Goal: Information Seeking & Learning: Find specific fact

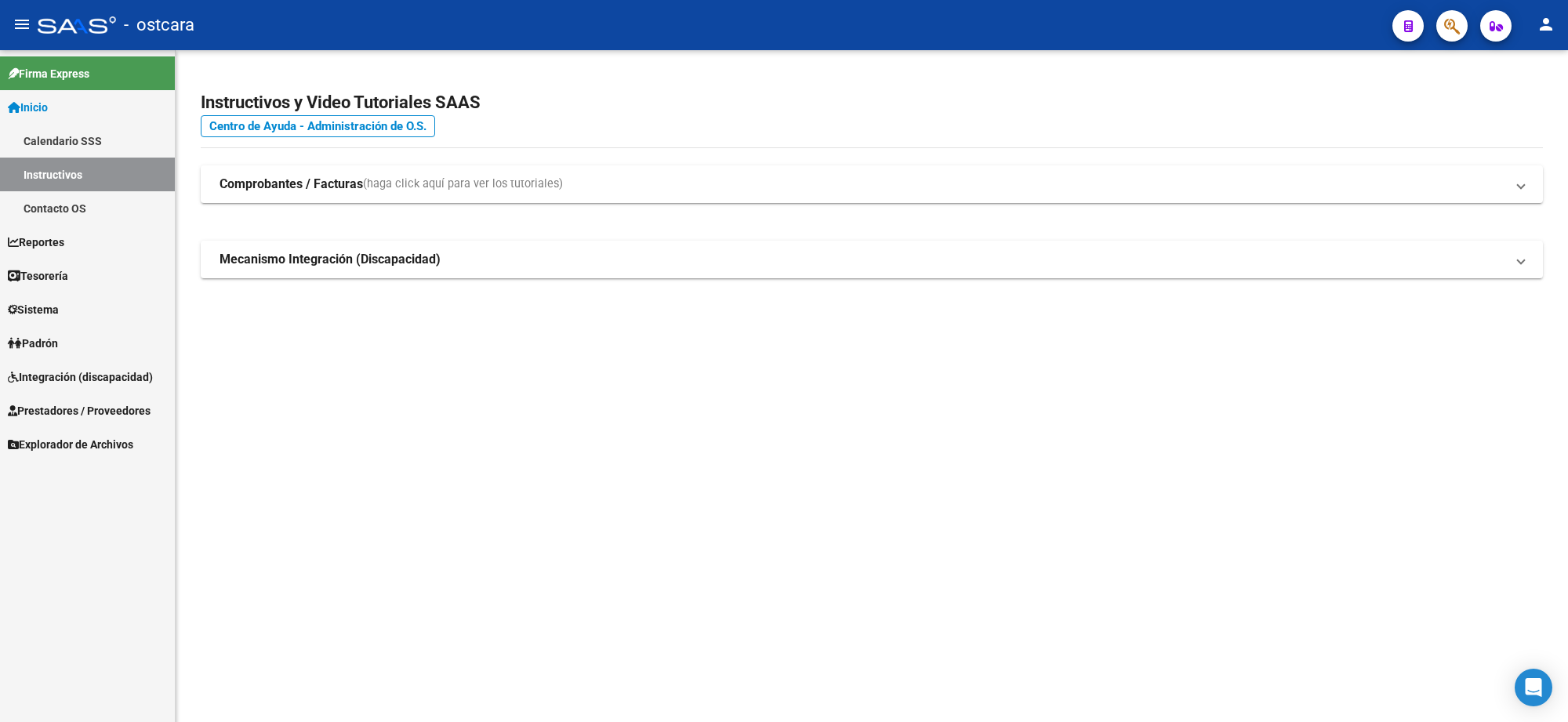
click at [1443, 24] on button "button" at bounding box center [1451, 25] width 31 height 31
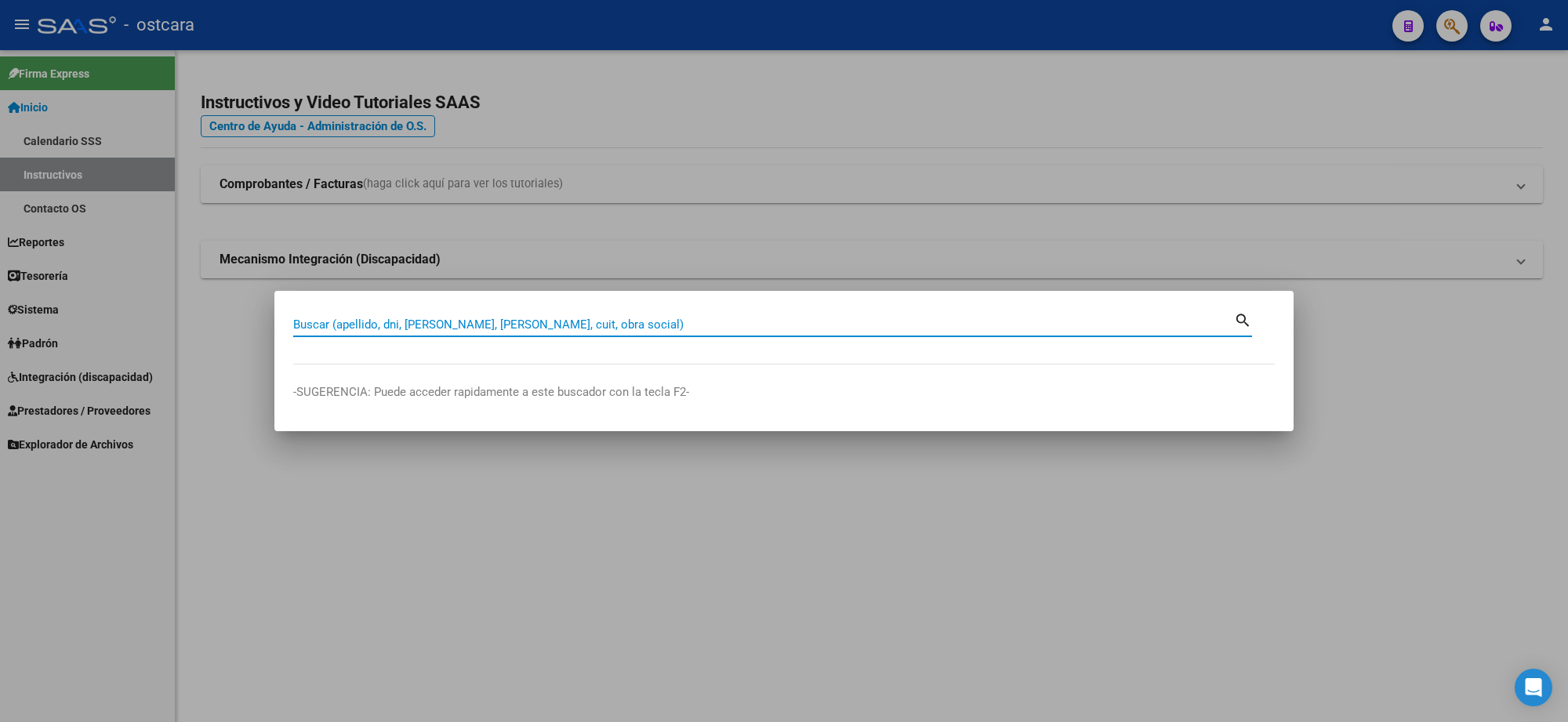
paste input "03-2431"
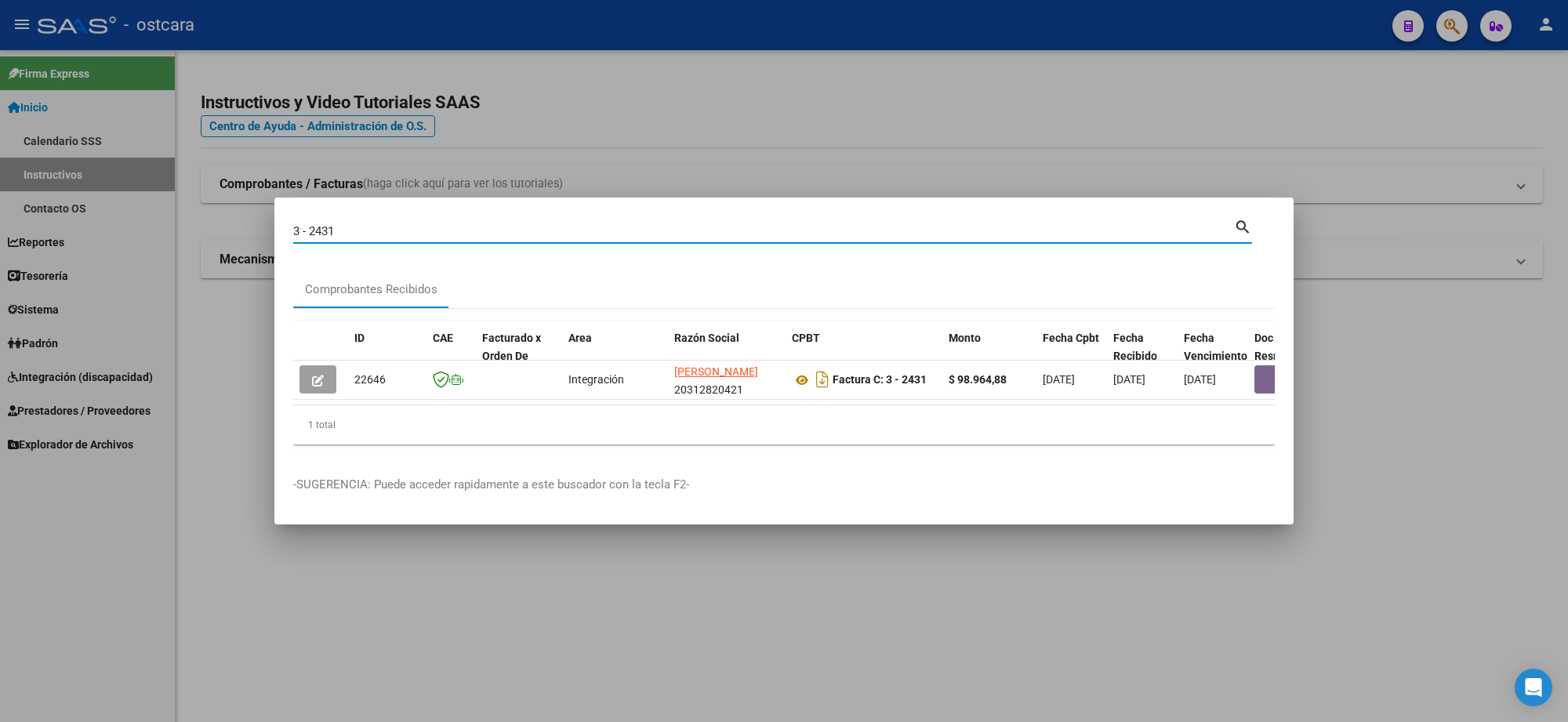
drag, startPoint x: 1145, startPoint y: 223, endPoint x: 64, endPoint y: 226, distance: 1081.0
click at [64, 226] on div "3 - 2431 Buscar (apellido, dni, cuil, nro traspaso, cuit, obra social) search C…" at bounding box center [784, 361] width 1568 height 722
paste input "27318212185"
type input "27318212185"
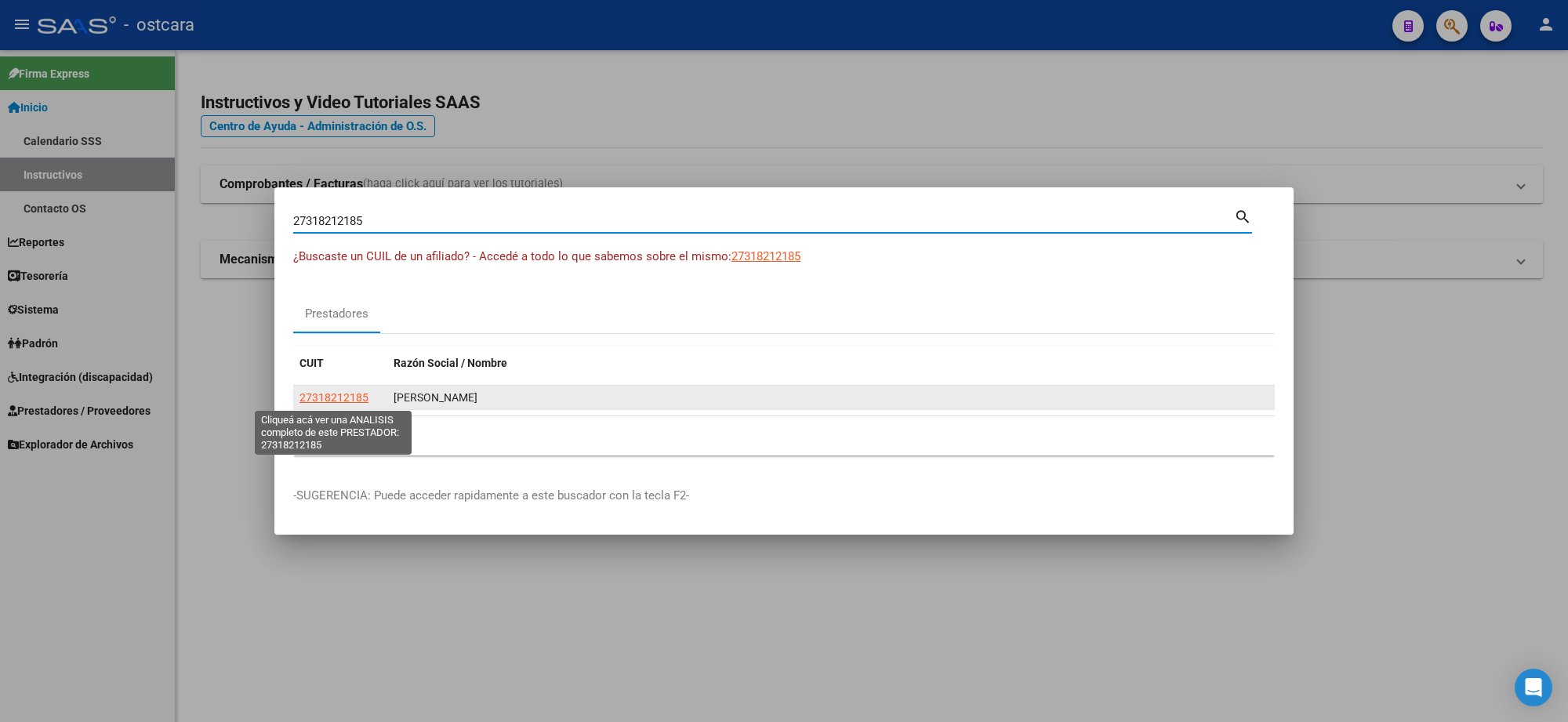
click at [331, 396] on span "27318212185" at bounding box center [334, 398] width 69 height 13
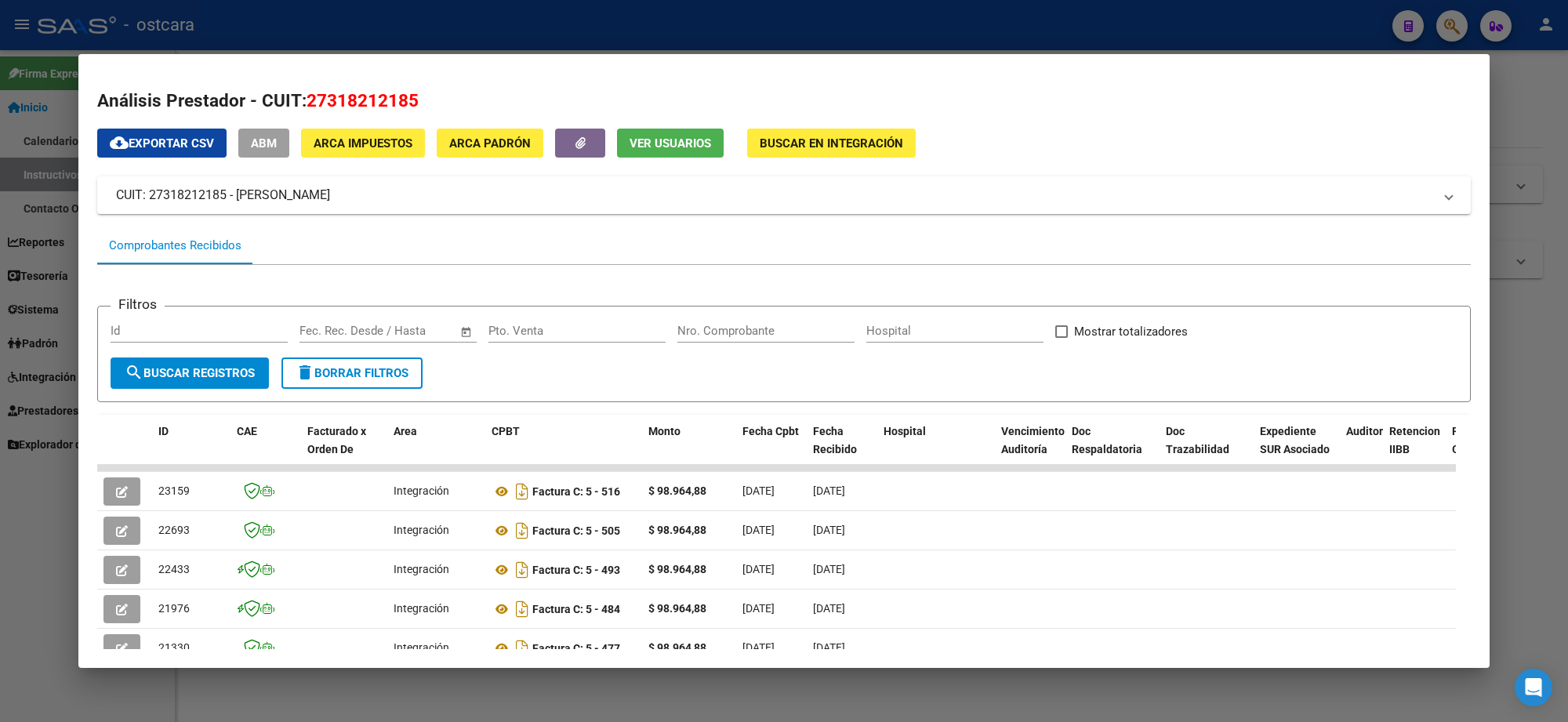
click at [676, 142] on span "Ver Usuarios" at bounding box center [670, 144] width 82 height 14
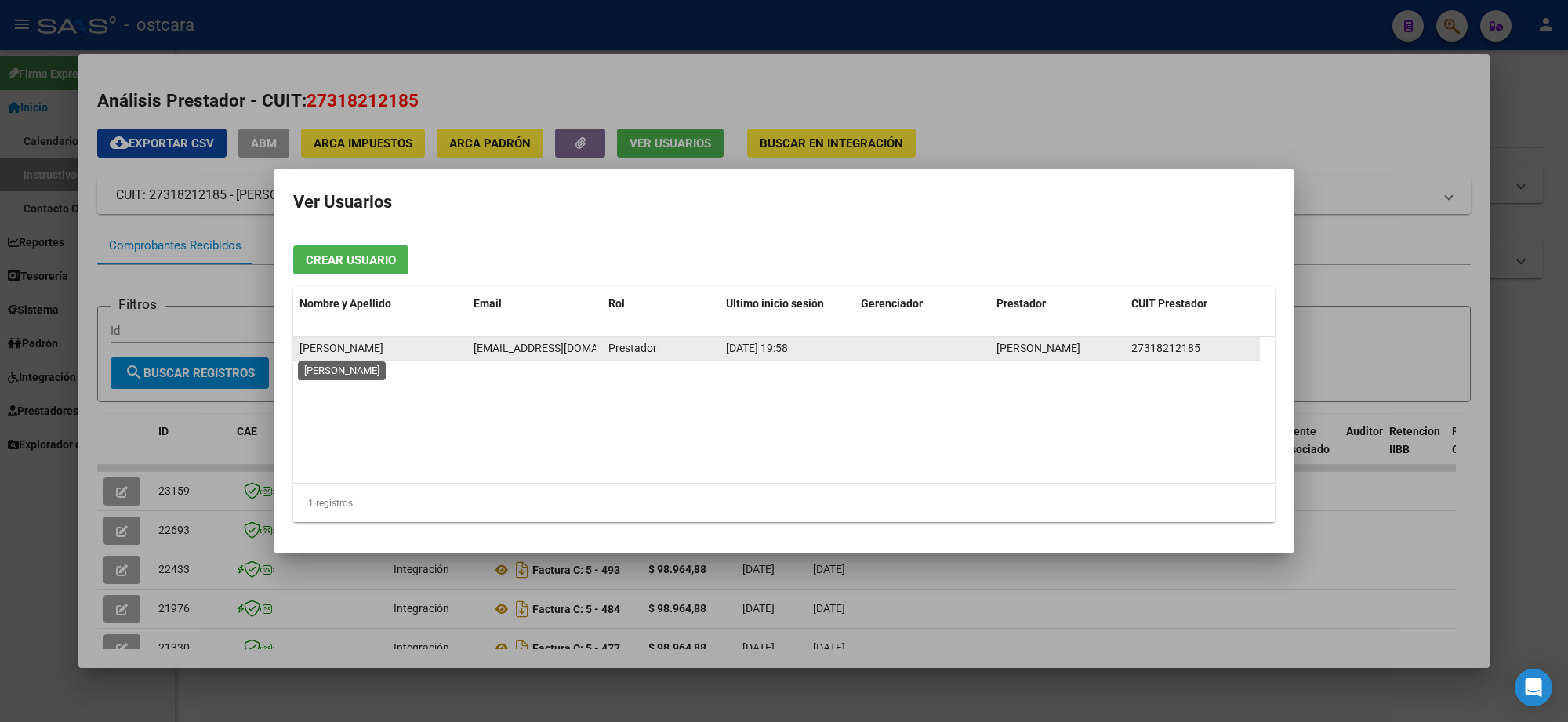
drag, startPoint x: 601, startPoint y: 349, endPoint x: 425, endPoint y: 349, distance: 176.0
click at [425, 349] on div "BARBARA GISELE ANGELICO barbaragiselea@gmail.com Prestador 01/09/2025 19:58 ANG…" at bounding box center [776, 349] width 967 height 24
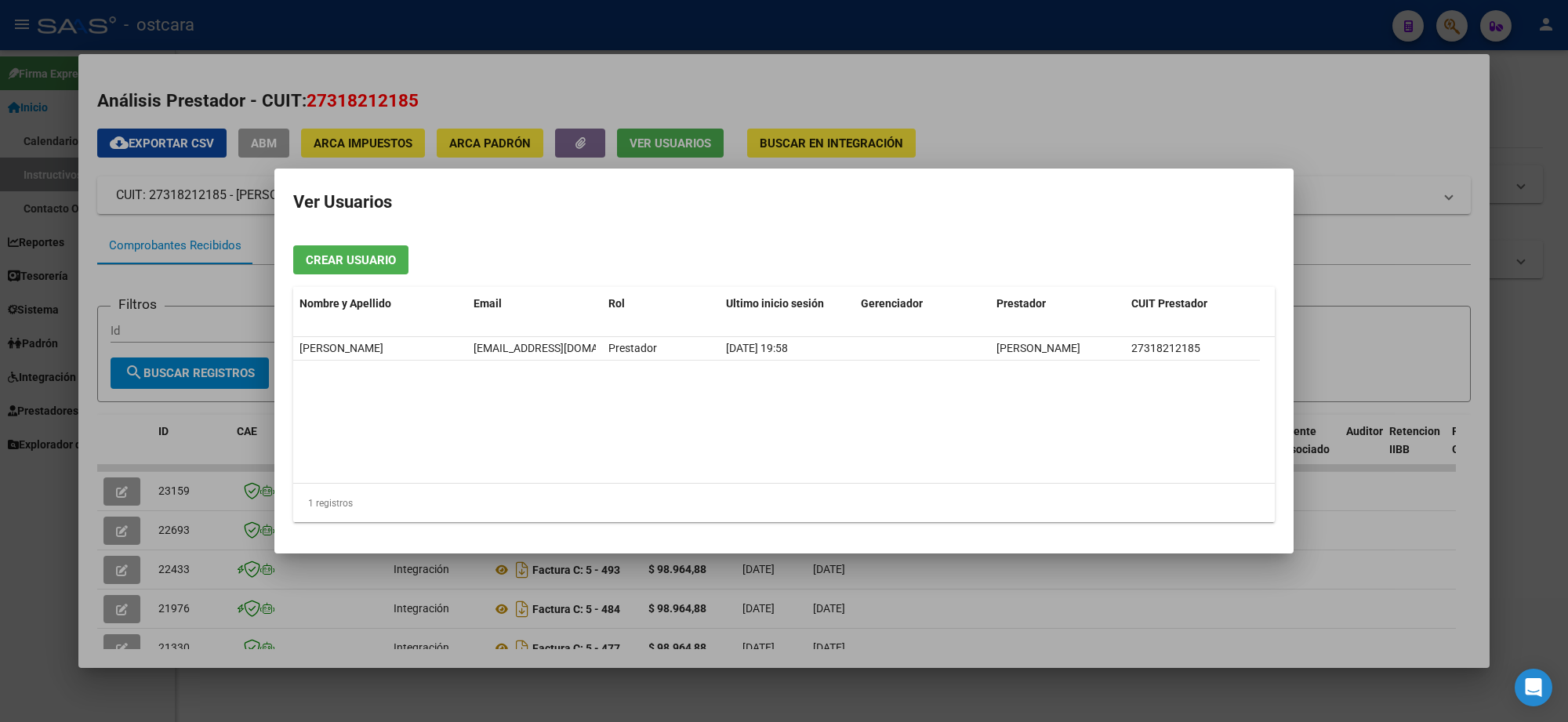
drag, startPoint x: 351, startPoint y: 378, endPoint x: 316, endPoint y: 366, distance: 37.0
click at [350, 379] on datatable-body "BARBARA GISELE ANGELICO barbaragiselea@gmail.com Prestador 01/09/2025 19:58 ANG…" at bounding box center [784, 410] width 982 height 146
drag, startPoint x: 295, startPoint y: 343, endPoint x: 698, endPoint y: 362, distance: 403.4
click at [687, 357] on div "BARBARA GISELE ANGELICO barbaragiselea@gmail.com Prestador 01/09/2025 19:58 ANG…" at bounding box center [776, 349] width 967 height 24
copy div "BARBARA GISELE ANGELICO barbaragiselea@gmail.com Prestador"
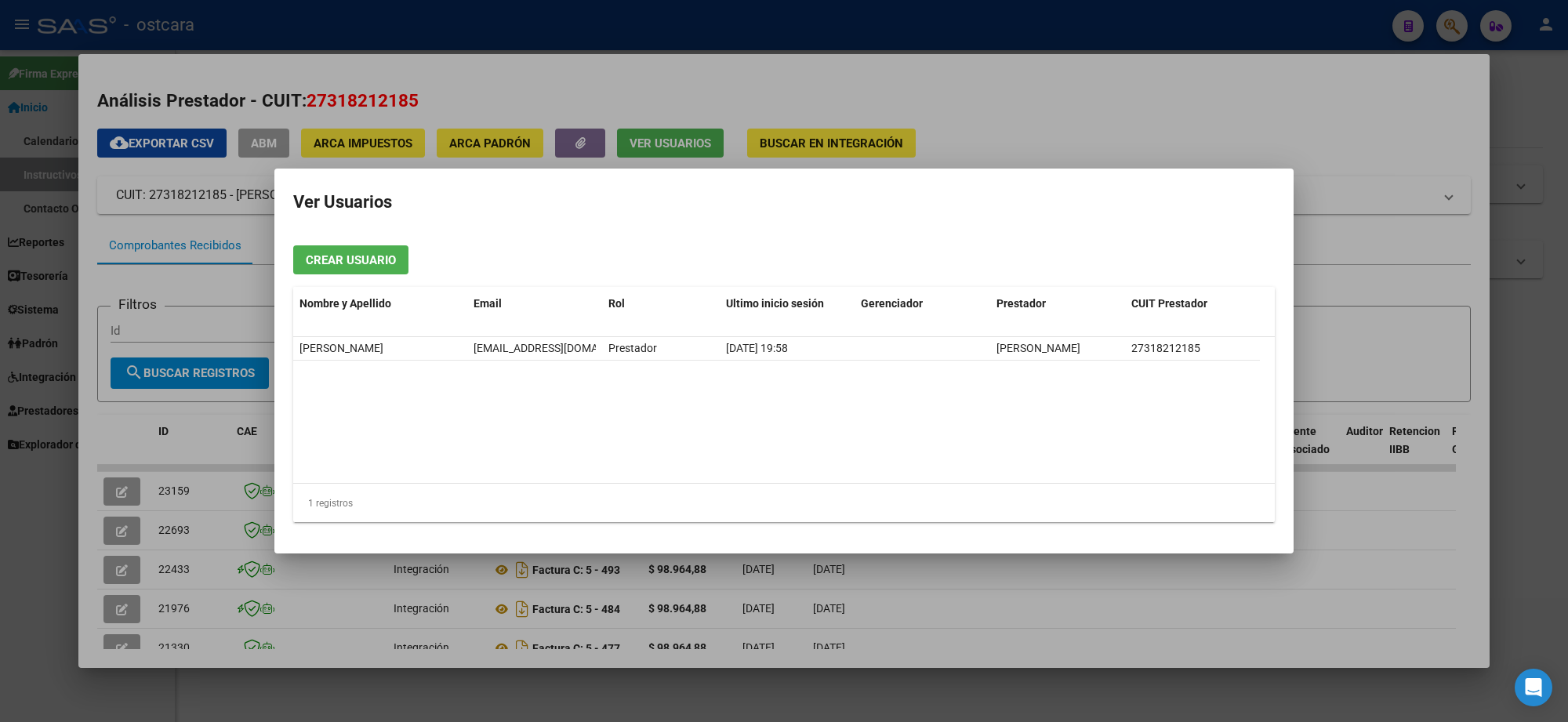
click at [711, 437] on datatable-body "BARBARA GISELE ANGELICO barbaragiselea@gmail.com Prestador 01/09/2025 19:58 ANG…" at bounding box center [784, 410] width 982 height 146
drag, startPoint x: 1165, startPoint y: 32, endPoint x: 1141, endPoint y: 17, distance: 28.3
click at [1164, 33] on div at bounding box center [784, 361] width 1568 height 722
